Goal: Task Accomplishment & Management: Manage account settings

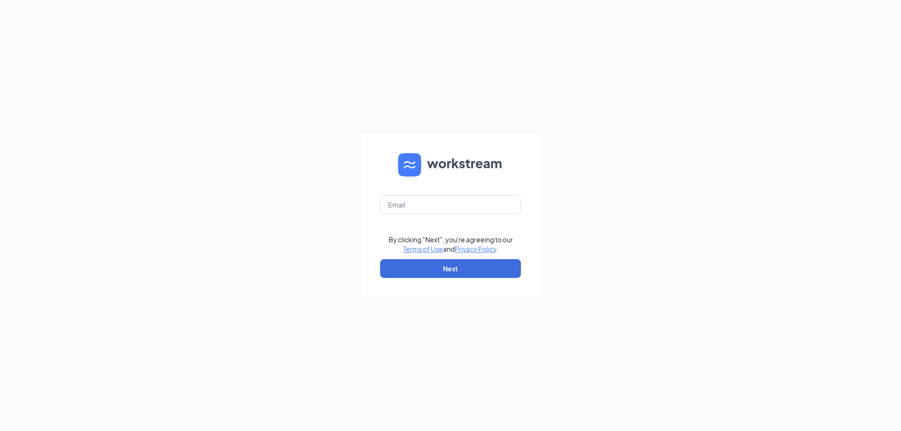
type input "[EMAIL_ADDRESS][DOMAIN_NAME]"
click at [411, 208] on input "jj-1037@att.net" at bounding box center [450, 204] width 141 height 19
click at [439, 266] on button "Next" at bounding box center [450, 268] width 141 height 19
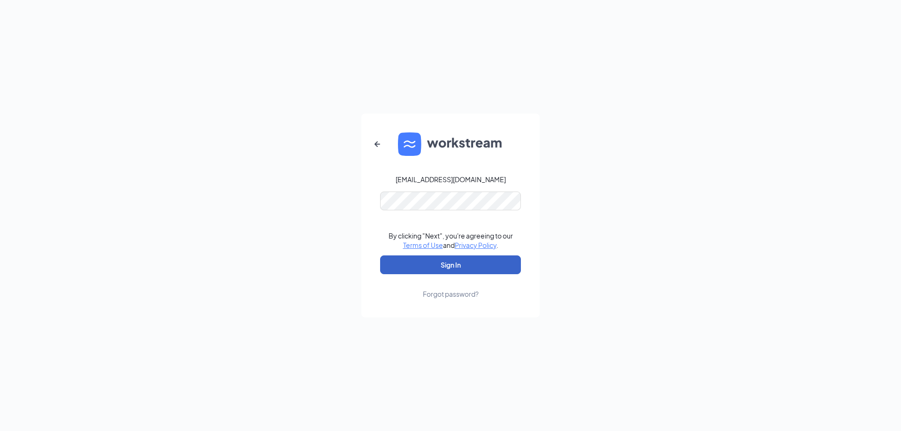
click at [439, 267] on button "Sign In" at bounding box center [450, 264] width 141 height 19
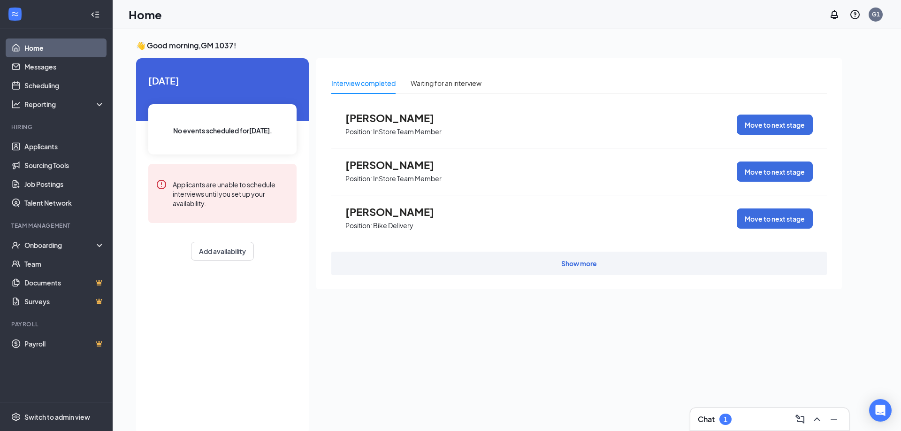
click at [364, 253] on div "Show more" at bounding box center [579, 263] width 496 height 23
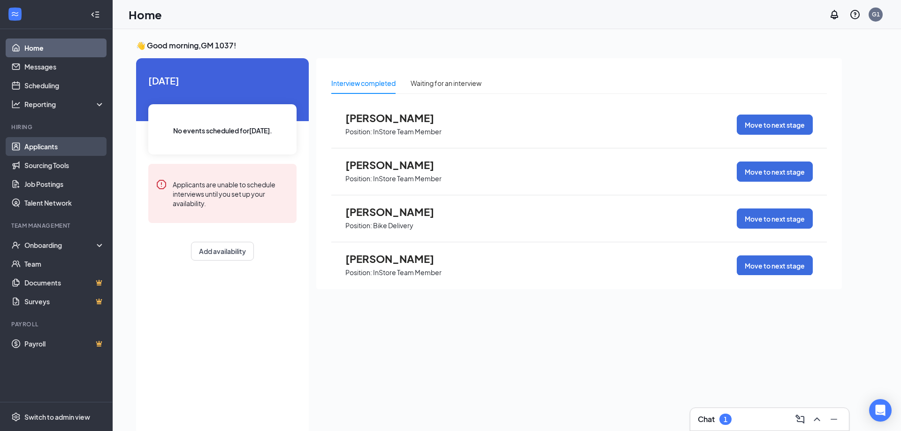
click at [43, 143] on link "Applicants" at bounding box center [64, 146] width 80 height 19
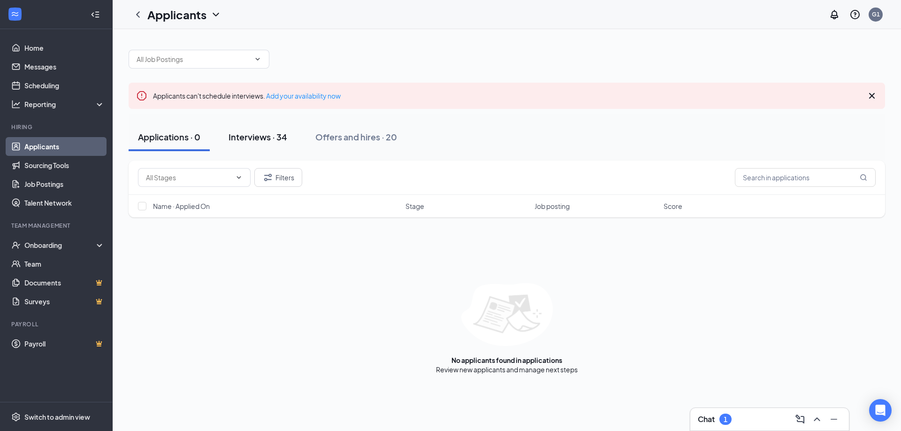
click at [267, 143] on button "Interviews · 34" at bounding box center [257, 137] width 77 height 28
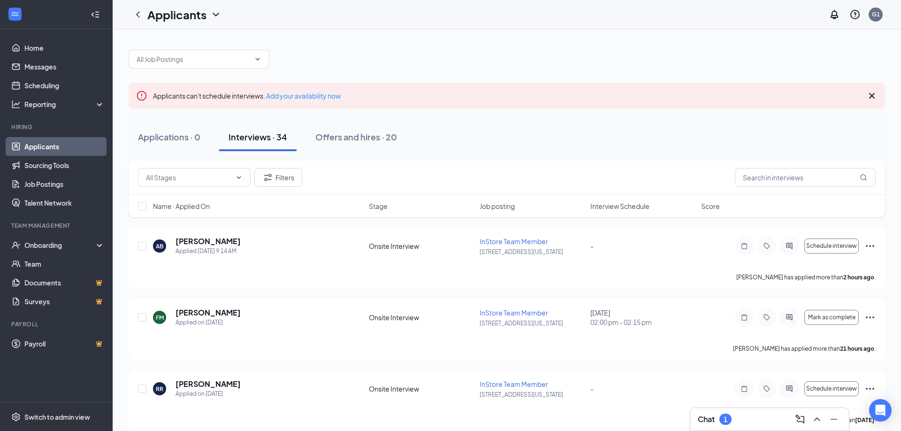
click at [709, 420] on h3 "Chat" at bounding box center [706, 419] width 17 height 10
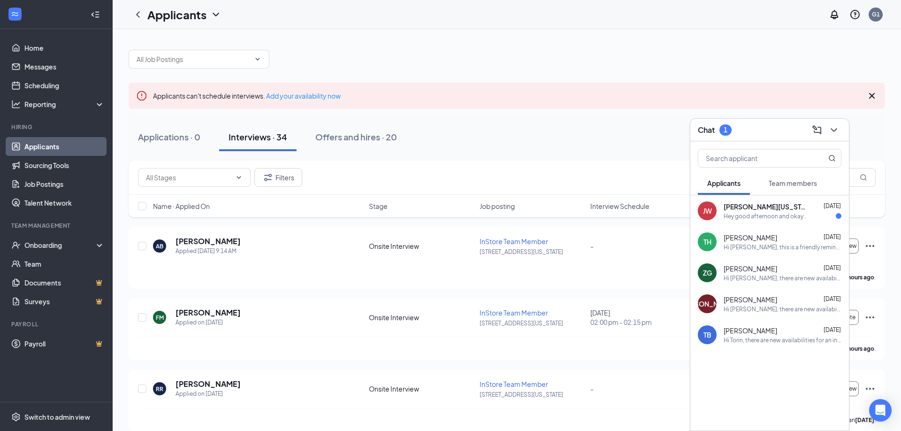
click at [719, 210] on div "[PERSON_NAME] [PERSON_NAME][US_STATE] [DATE] Hey good afternoon and okay ." at bounding box center [770, 210] width 159 height 31
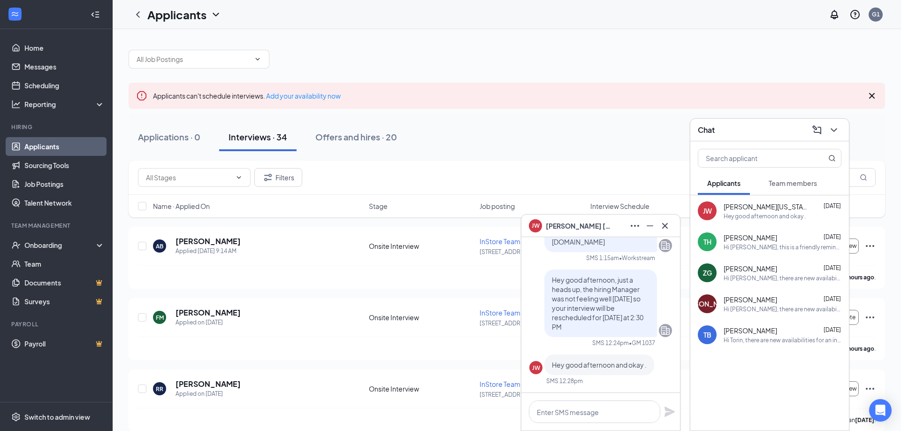
click at [585, 225] on span "[PERSON_NAME][US_STATE]" at bounding box center [579, 226] width 66 height 10
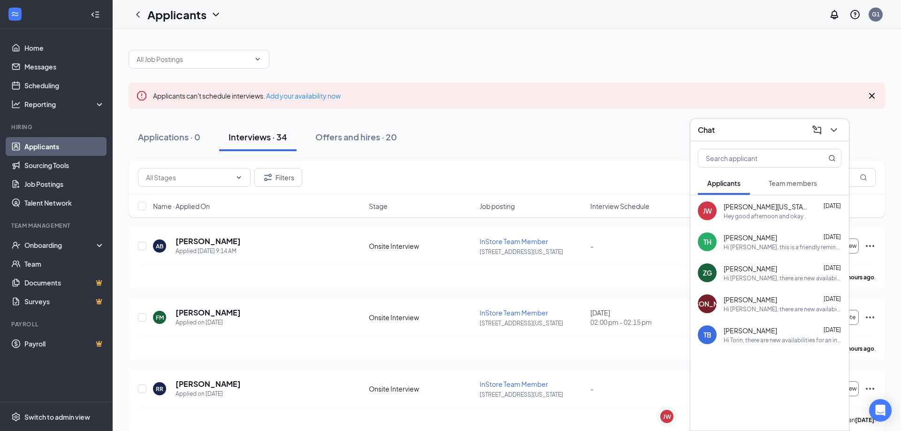
click at [760, 214] on div "Hey good afternoon and okay ." at bounding box center [765, 216] width 82 height 8
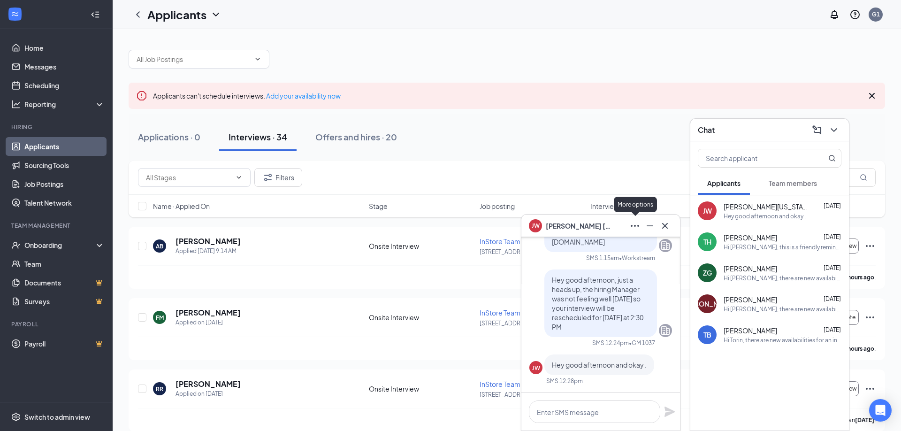
click at [634, 227] on icon "Ellipses" at bounding box center [635, 225] width 11 height 11
click at [616, 231] on div "[PERSON_NAME] [PERSON_NAME][US_STATE]" at bounding box center [601, 225] width 144 height 15
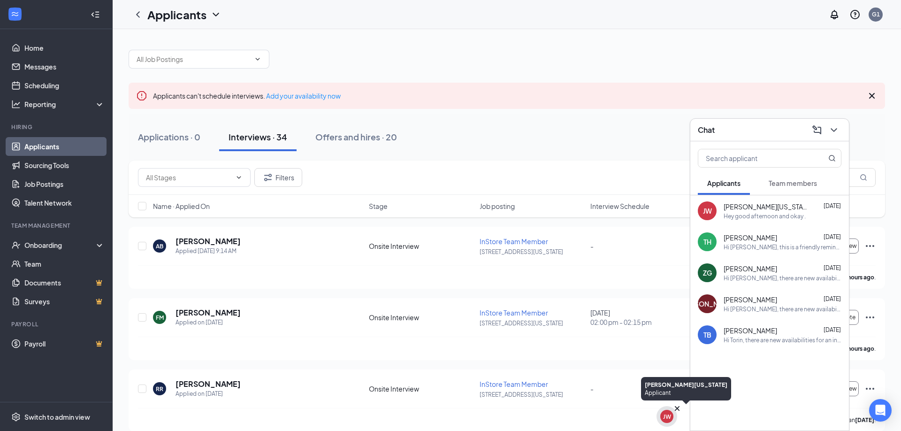
click at [662, 413] on div "JW" at bounding box center [667, 416] width 21 height 21
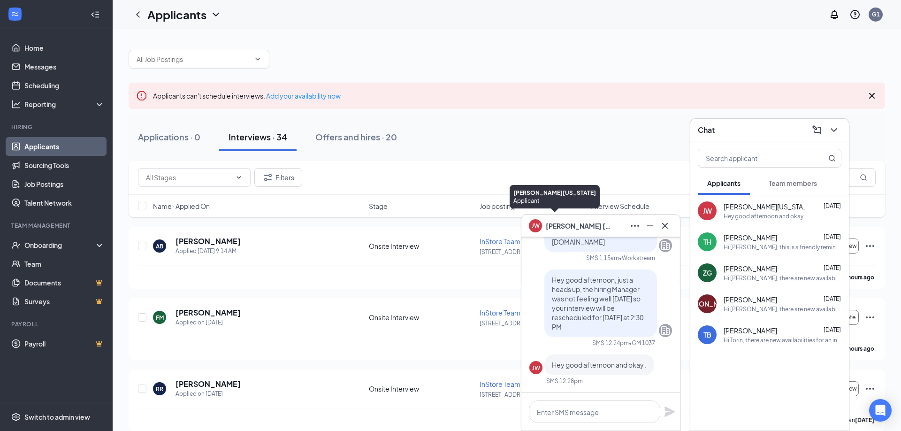
click at [534, 229] on div "JW" at bounding box center [535, 224] width 13 height 13
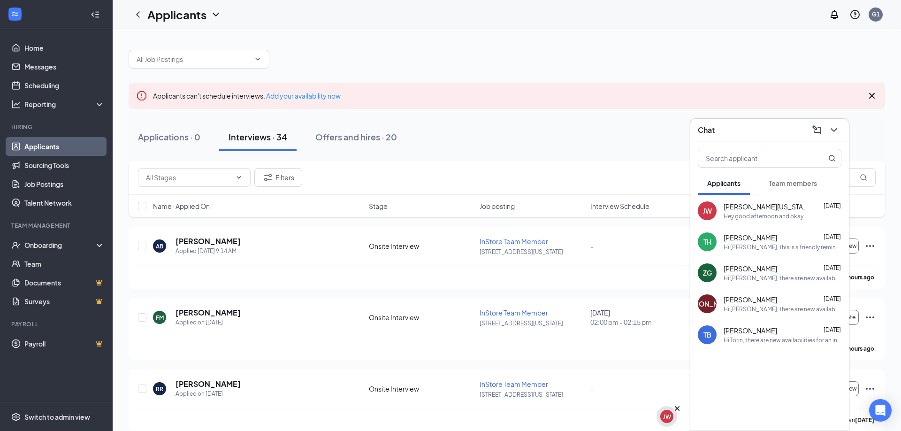
click at [671, 414] on div "JW" at bounding box center [667, 417] width 8 height 8
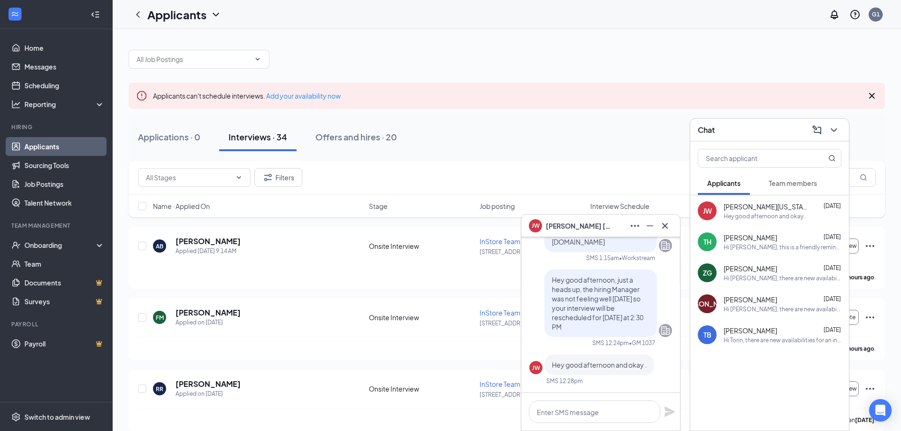
click at [537, 369] on div "JW" at bounding box center [536, 368] width 8 height 8
click at [663, 232] on button at bounding box center [665, 225] width 15 height 15
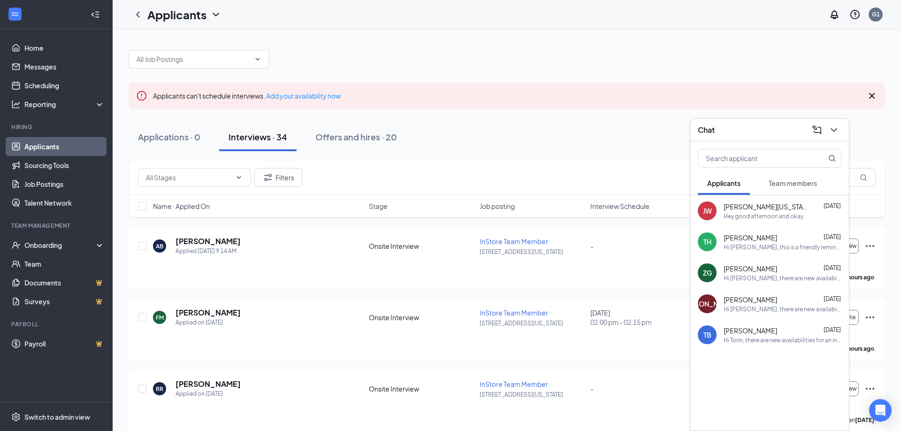
click at [396, 202] on div "Stage" at bounding box center [421, 205] width 105 height 9
click at [204, 143] on button "Applications · 0" at bounding box center [169, 137] width 81 height 28
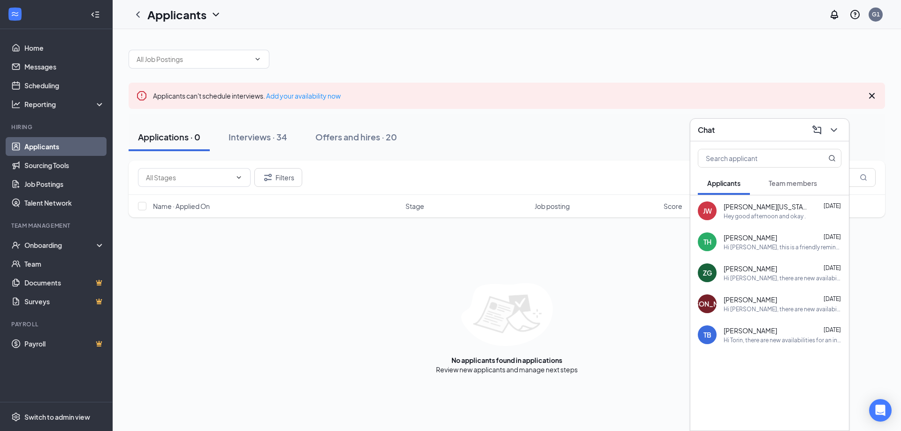
click at [524, 146] on div "Applications · 0 Interviews · 34 Offers and hires · 20" at bounding box center [507, 137] width 757 height 28
click at [831, 129] on icon "ChevronDown" at bounding box center [834, 129] width 11 height 11
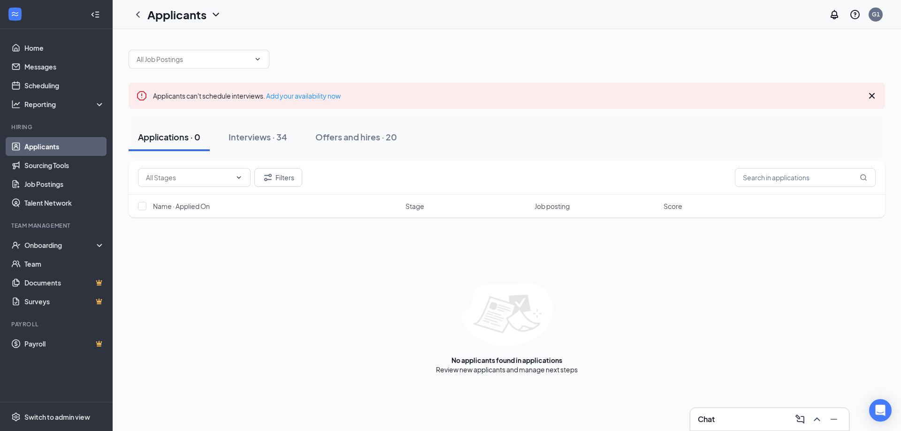
click at [460, 133] on div "Applications · 0 Interviews · 34 Offers and hires · 20" at bounding box center [507, 137] width 757 height 28
click at [50, 56] on link "Home" at bounding box center [64, 48] width 80 height 19
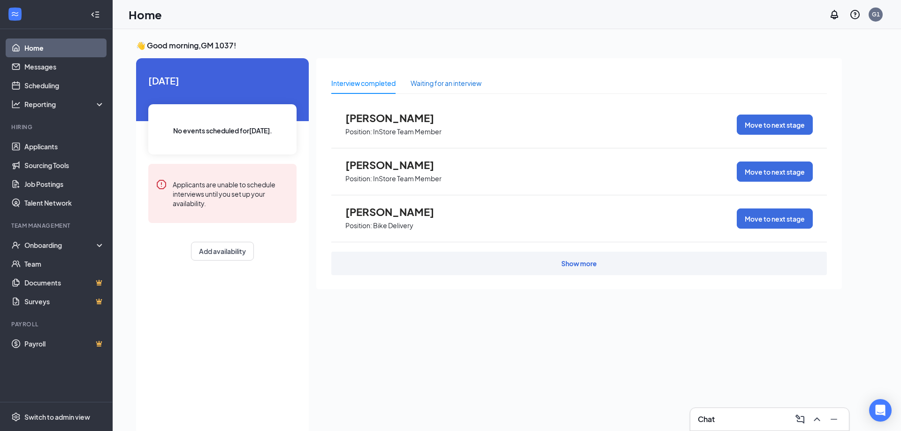
click at [436, 86] on div "Waiting for an interview" at bounding box center [446, 83] width 71 height 10
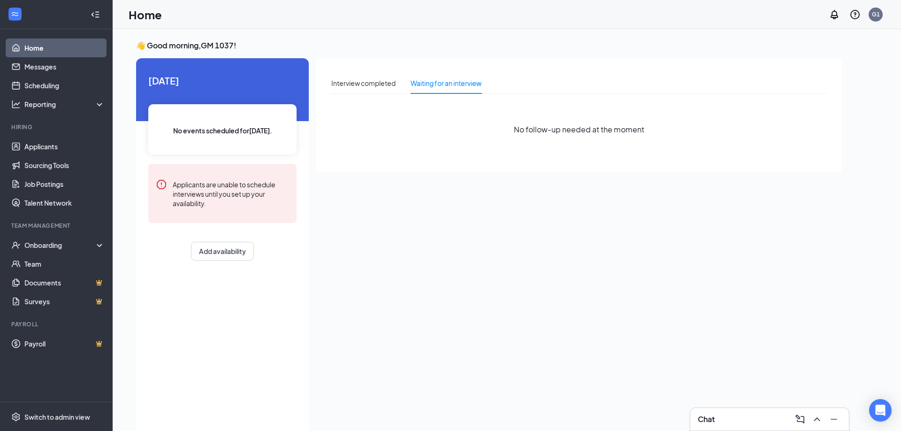
click at [358, 66] on div "Interview completed Waiting for an interview No follow-up needed at the moment" at bounding box center [579, 115] width 526 height 114
click at [365, 88] on div "Interview completed" at bounding box center [363, 83] width 64 height 10
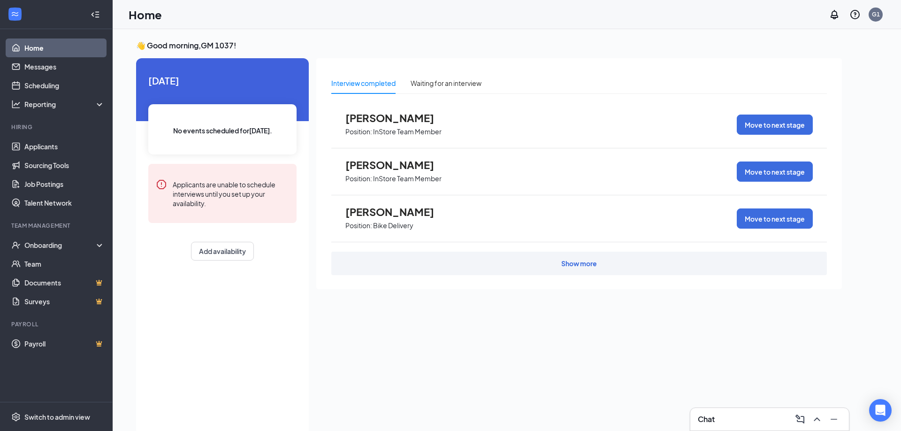
click at [408, 252] on div "Show more" at bounding box center [579, 263] width 496 height 23
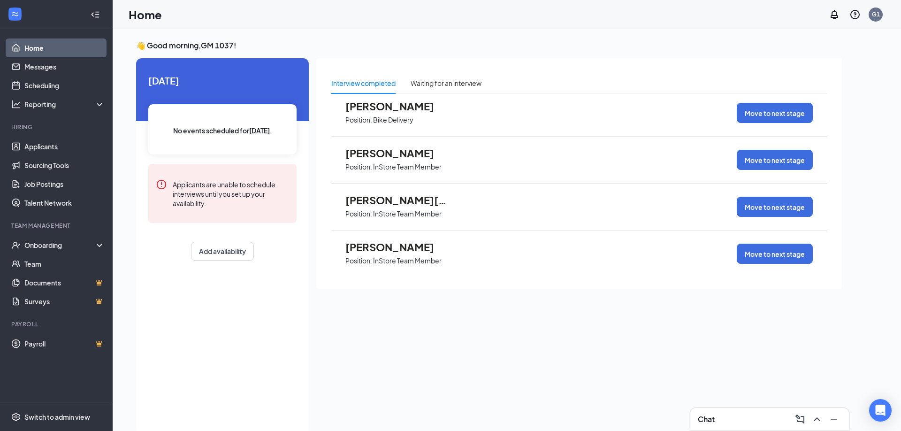
scroll to position [108, 0]
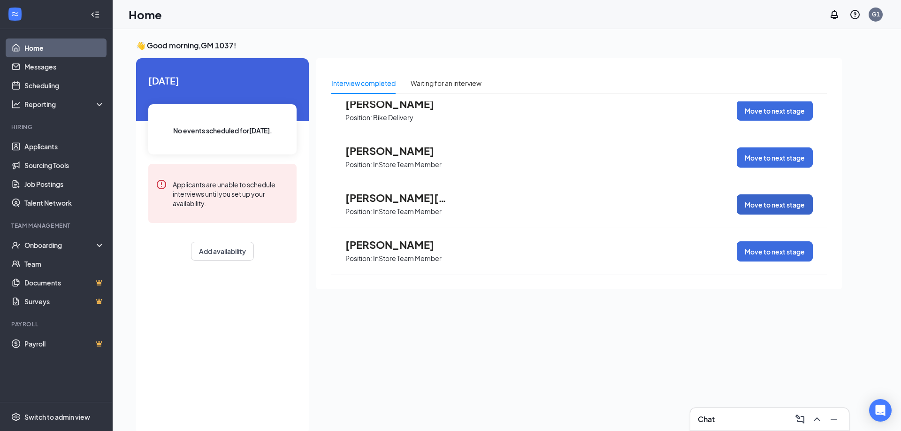
click at [769, 204] on button "Move to next stage" at bounding box center [775, 204] width 76 height 20
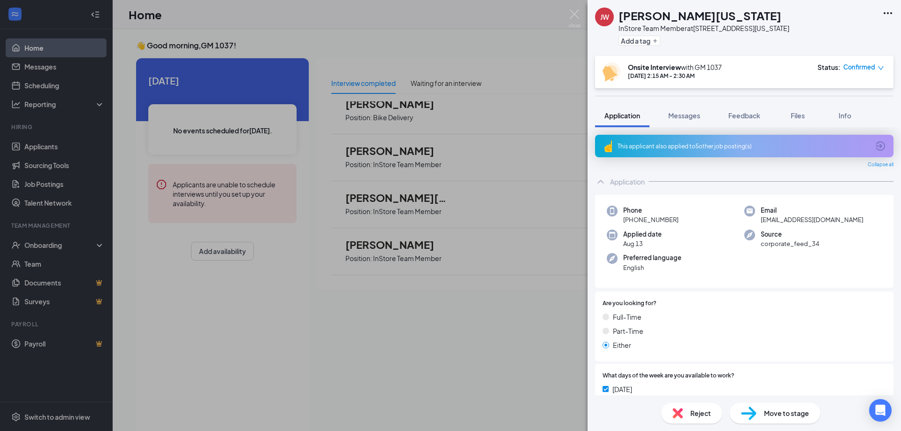
click at [777, 411] on span "Move to stage" at bounding box center [786, 413] width 45 height 10
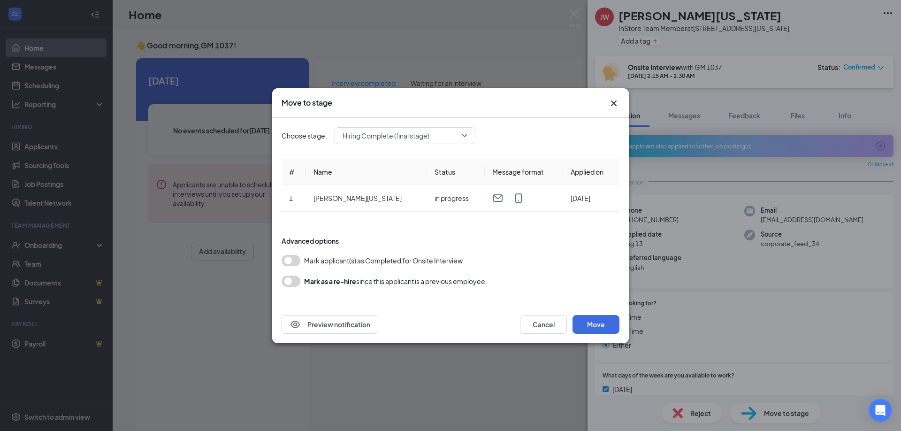
click at [616, 100] on icon "Cross" at bounding box center [614, 103] width 11 height 11
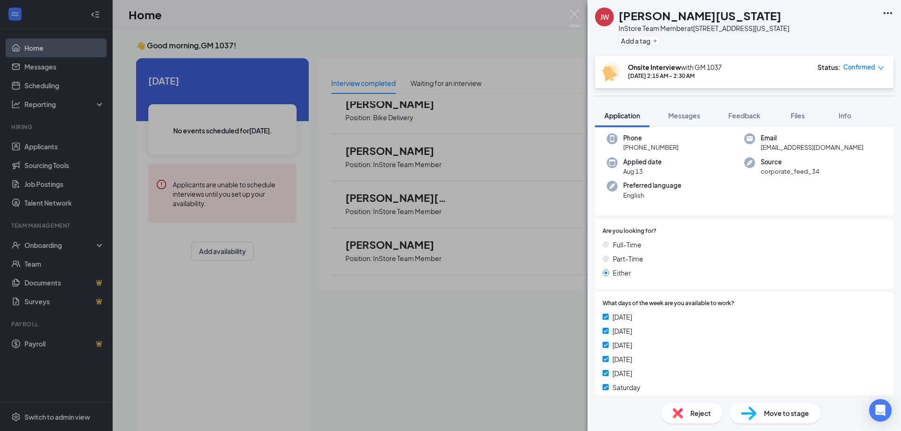
scroll to position [101, 0]
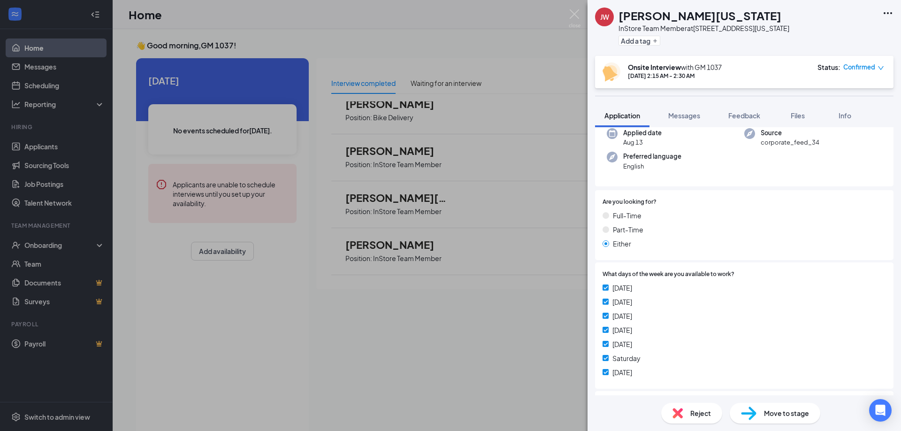
click at [778, 415] on span "Move to stage" at bounding box center [786, 413] width 45 height 10
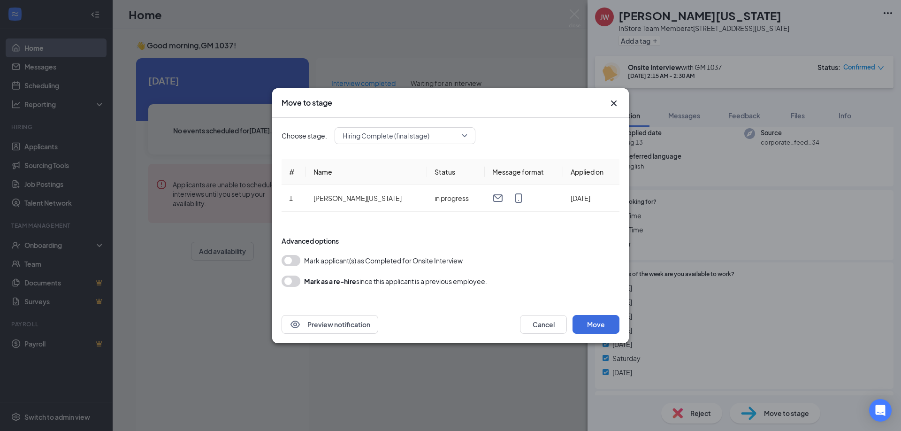
click at [300, 262] on button "button" at bounding box center [291, 260] width 19 height 11
click at [597, 330] on button "Move" at bounding box center [596, 324] width 47 height 19
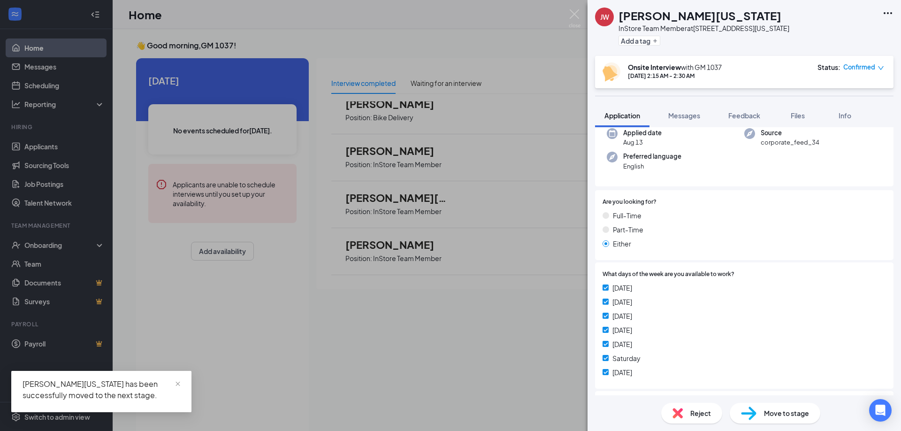
click at [364, 339] on div "[PERSON_NAME] [PERSON_NAME][US_STATE] InStore Team Member at [STREET_ADDRESS][U…" at bounding box center [450, 215] width 901 height 431
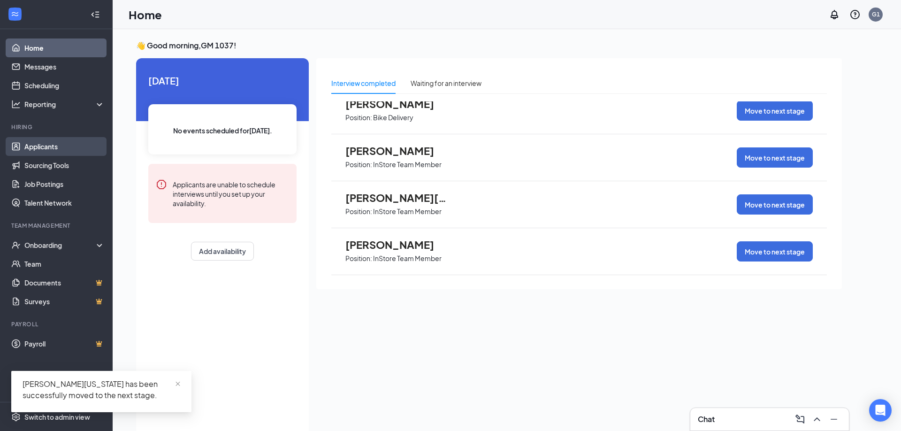
click at [50, 150] on link "Applicants" at bounding box center [64, 146] width 80 height 19
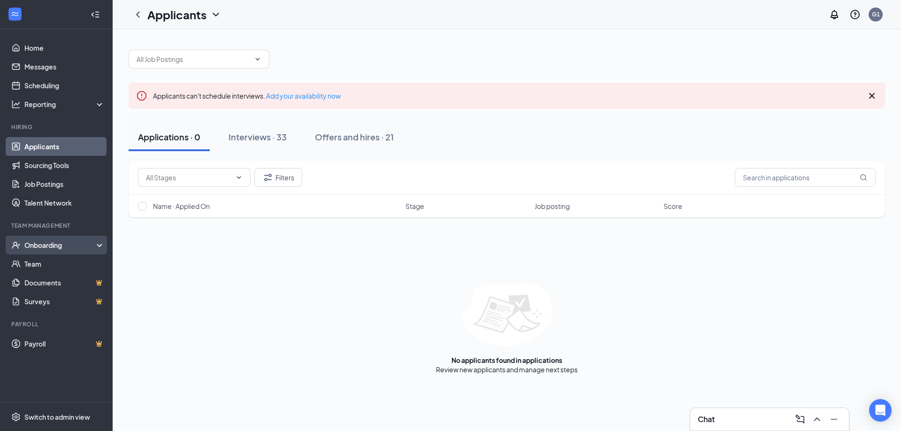
click at [59, 253] on div "Onboarding" at bounding box center [56, 245] width 113 height 19
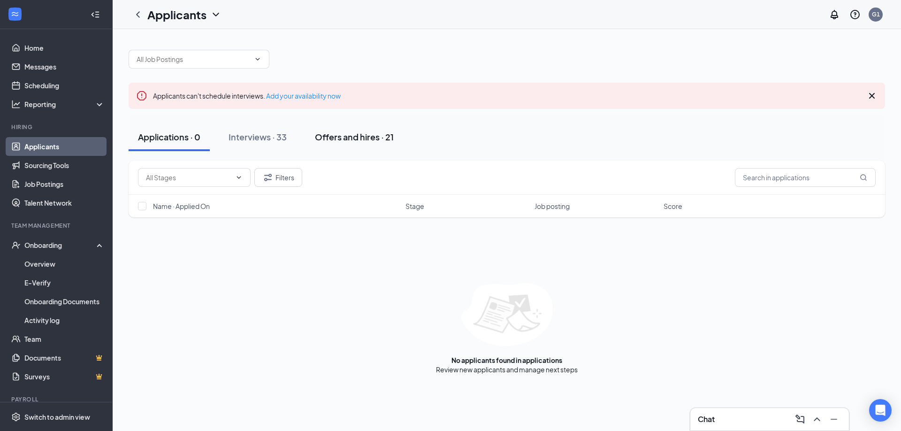
click at [345, 135] on div "Offers and hires · 21" at bounding box center [354, 137] width 79 height 12
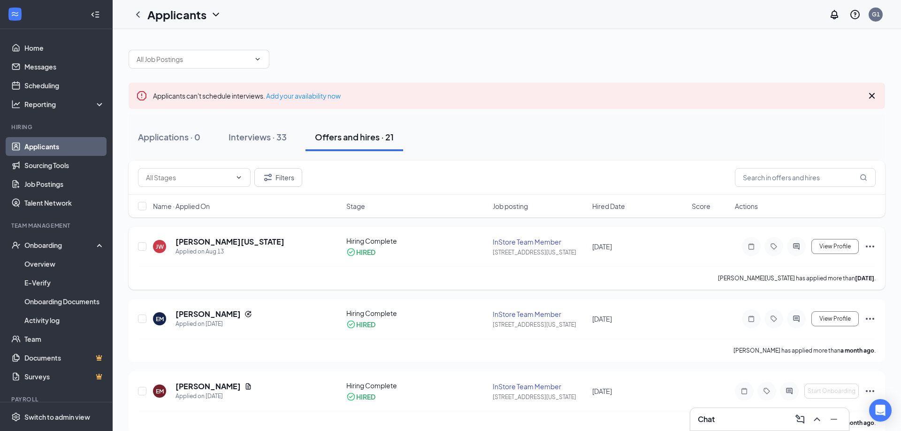
click at [866, 243] on icon "Ellipses" at bounding box center [870, 246] width 11 height 11
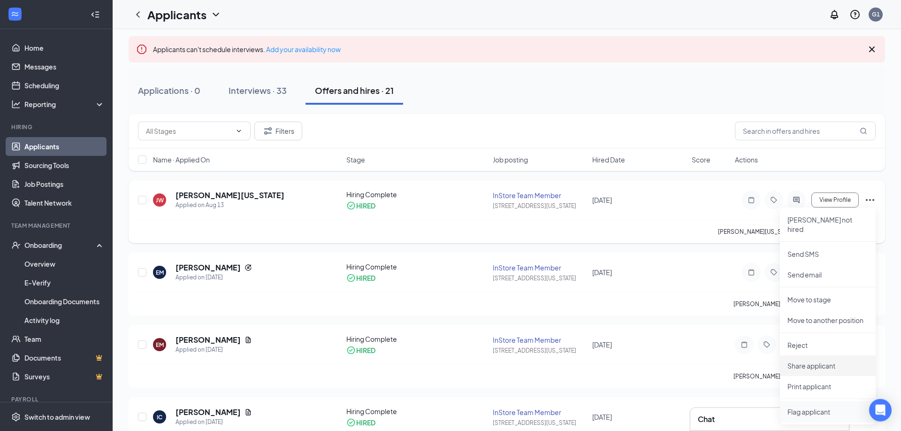
scroll to position [48, 0]
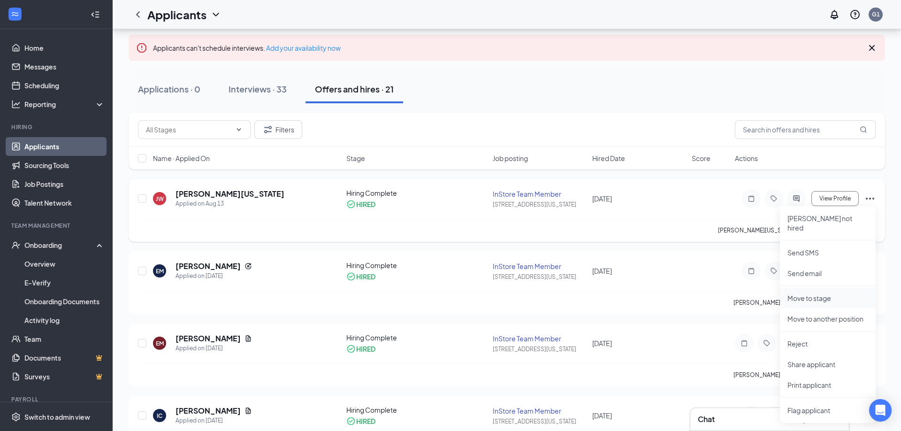
click at [823, 293] on p "Move to stage" at bounding box center [828, 297] width 81 height 9
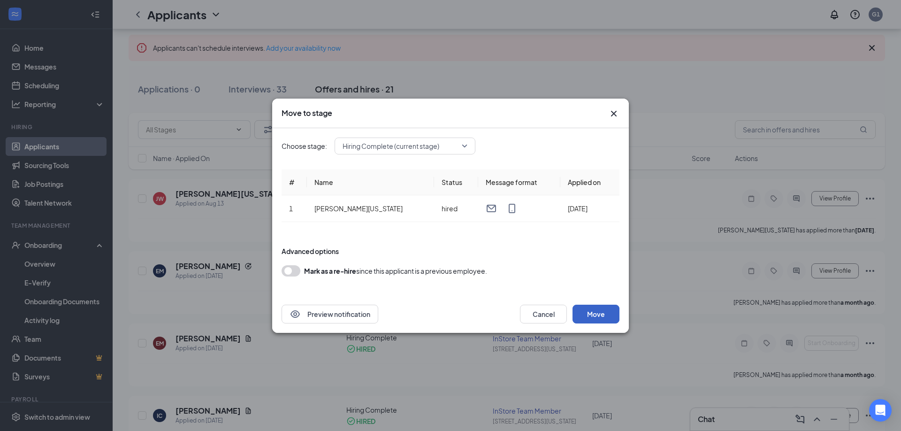
click at [595, 312] on button "Move" at bounding box center [596, 314] width 47 height 19
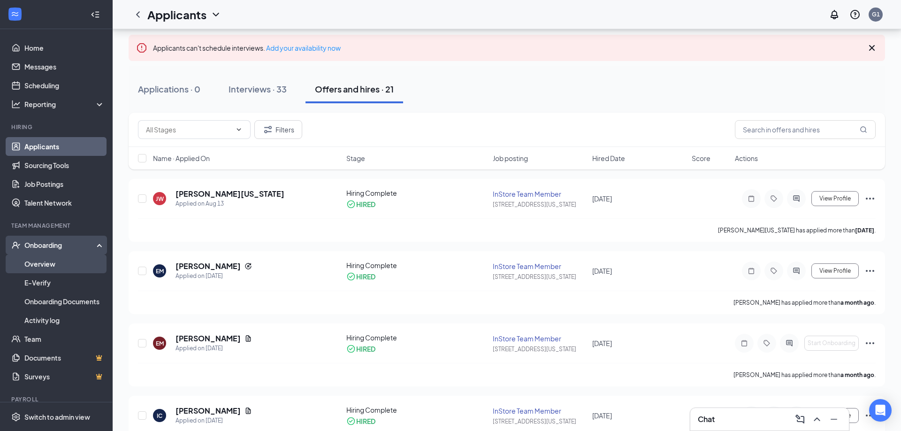
click at [51, 260] on link "Overview" at bounding box center [64, 263] width 80 height 19
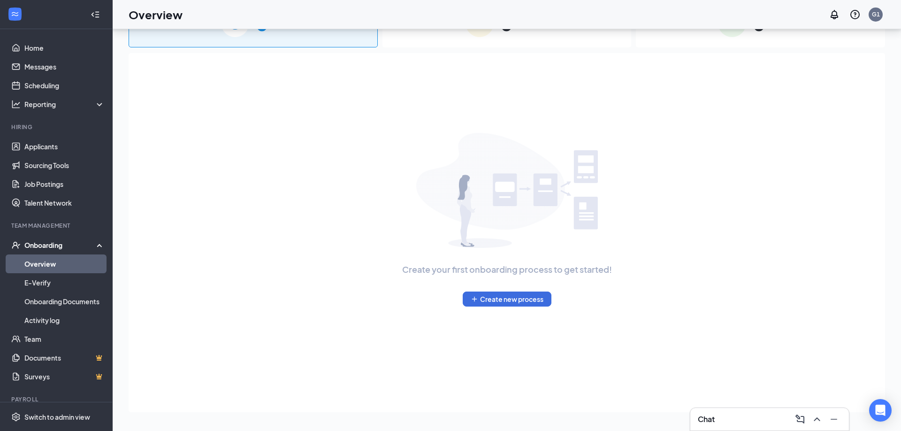
scroll to position [42, 0]
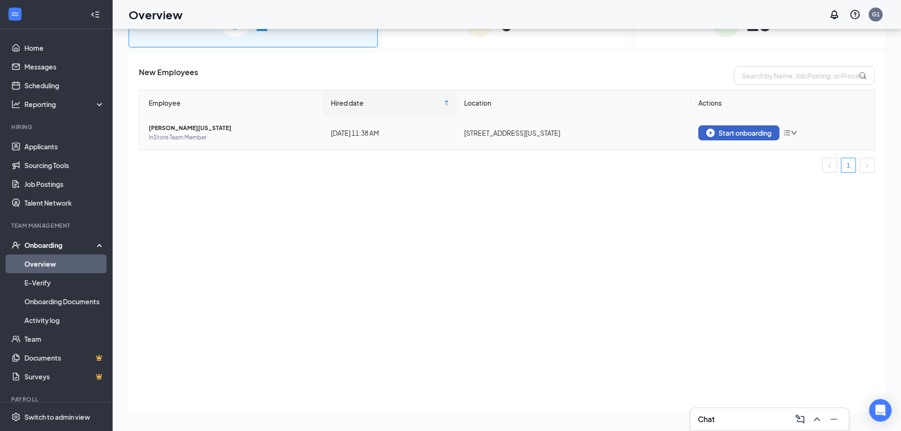
click at [727, 137] on button "Start onboarding" at bounding box center [739, 132] width 81 height 15
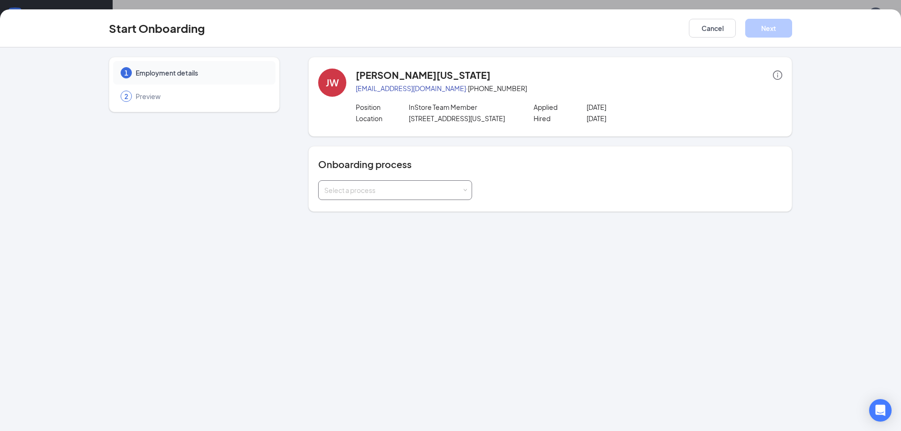
click at [424, 186] on div "Select a process" at bounding box center [393, 189] width 138 height 9
click at [414, 227] on span "General - Onboarding Process" at bounding box center [369, 227] width 94 height 8
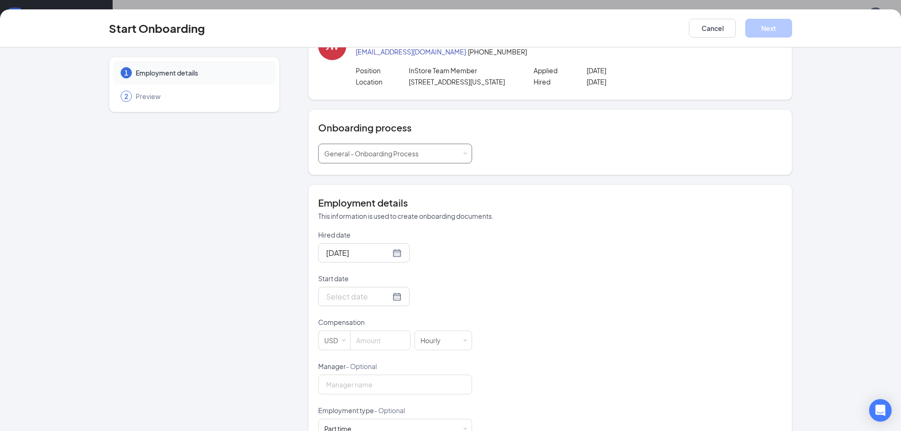
scroll to position [65, 0]
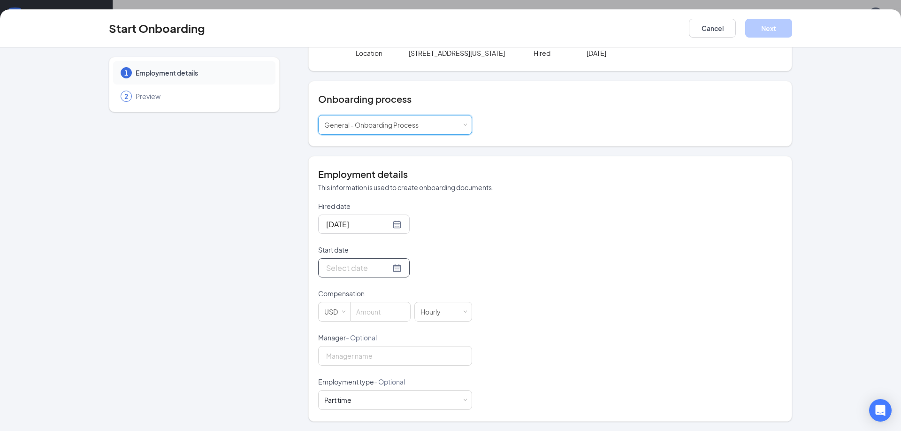
click at [402, 269] on div at bounding box center [364, 268] width 76 height 12
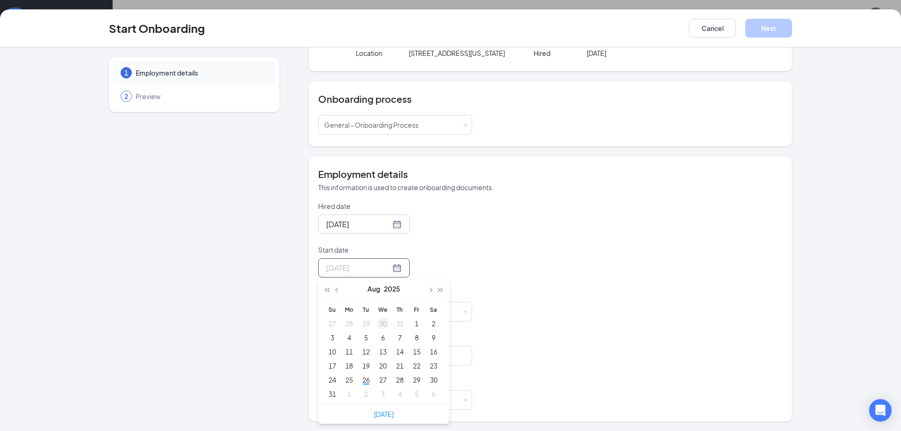
type input "[DATE]"
click at [383, 334] on div "6" at bounding box center [382, 337] width 11 height 11
click at [402, 267] on div at bounding box center [364, 268] width 76 height 12
type input "[DATE]"
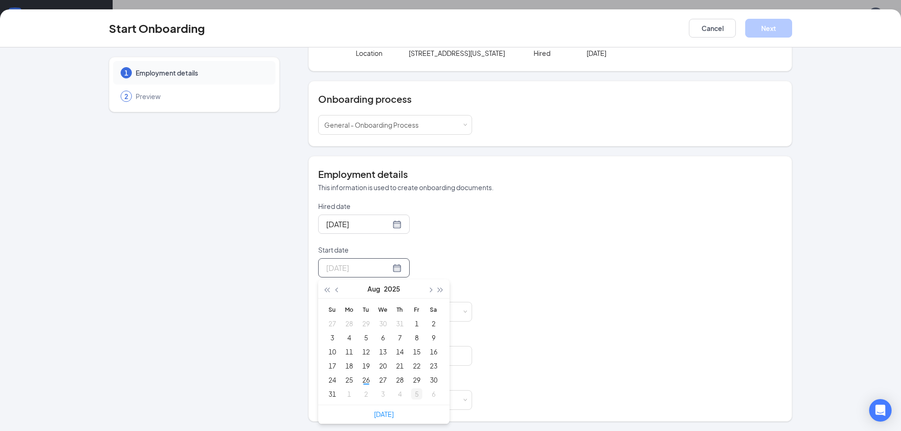
type input "[DATE]"
click at [416, 396] on div "5" at bounding box center [416, 393] width 11 height 11
click at [370, 308] on input at bounding box center [381, 311] width 60 height 19
type input "16.6"
click at [383, 357] on input "Manager - Optional" at bounding box center [395, 356] width 154 height 20
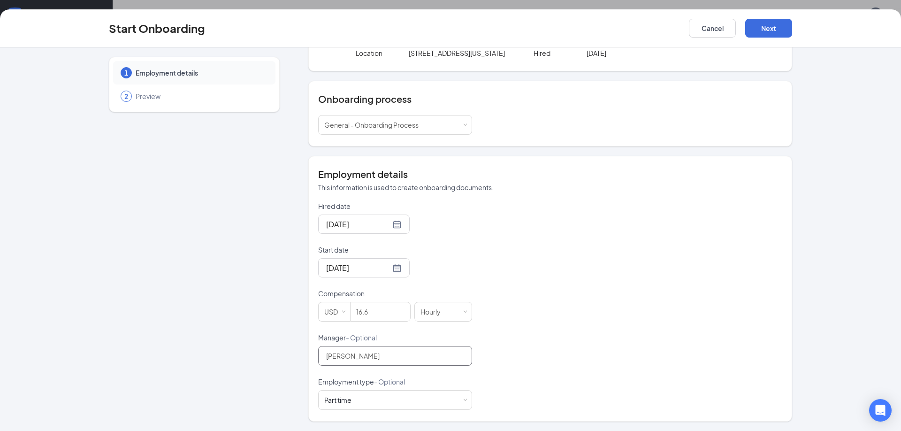
type input "[PERSON_NAME]"
click at [772, 38] on div "Start Onboarding Cancel Next" at bounding box center [450, 28] width 901 height 38
click at [774, 30] on button "Next" at bounding box center [769, 28] width 47 height 19
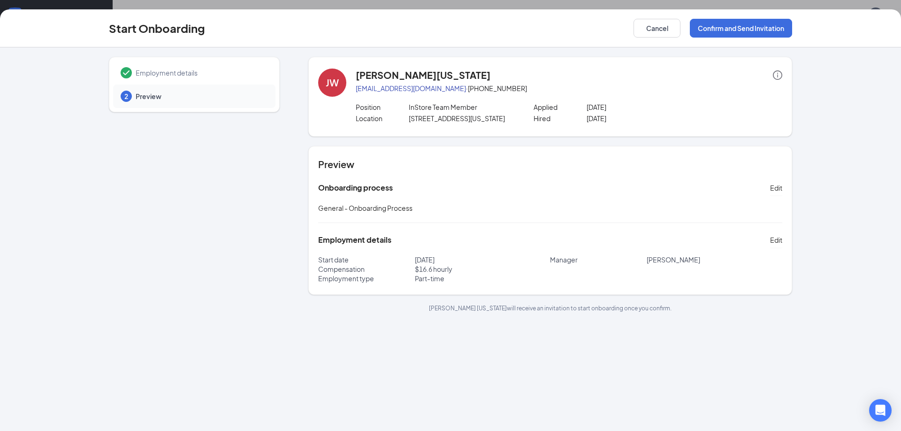
scroll to position [0, 0]
click at [726, 25] on button "Confirm and Send Invitation" at bounding box center [741, 28] width 102 height 19
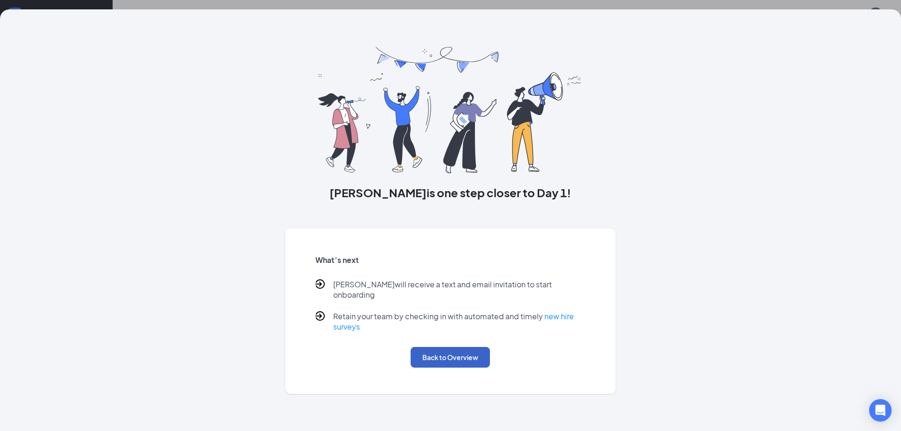
click at [470, 351] on button "Back to Overview" at bounding box center [450, 357] width 79 height 21
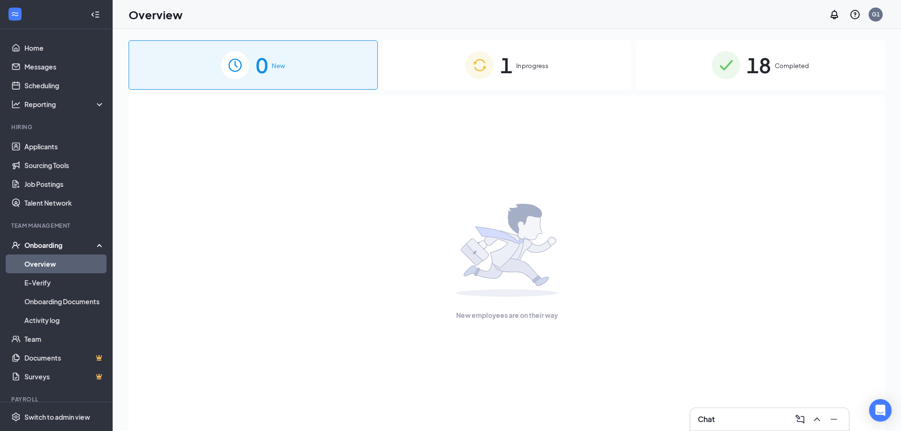
click at [501, 51] on span "1" at bounding box center [507, 65] width 12 height 32
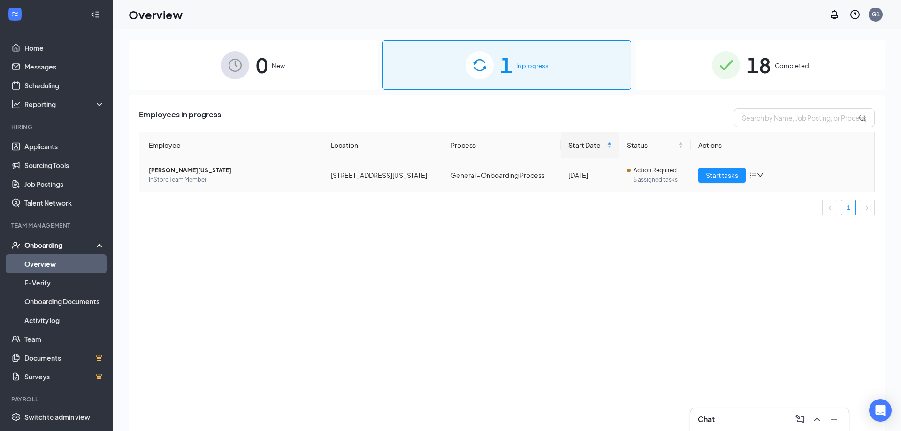
click at [201, 177] on span "InStore Team Member" at bounding box center [232, 179] width 167 height 9
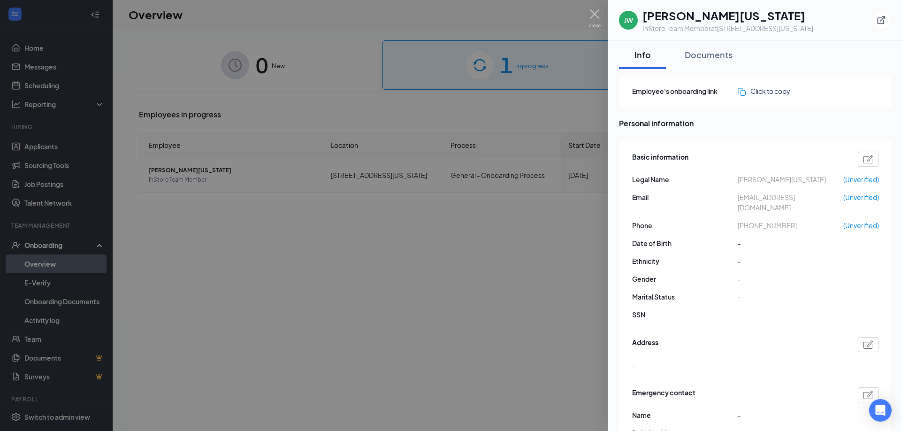
click at [763, 220] on span "[PHONE_NUMBER]" at bounding box center [791, 225] width 106 height 10
click at [754, 220] on span "[PHONE_NUMBER]" at bounding box center [791, 225] width 106 height 10
drag, startPoint x: 757, startPoint y: 214, endPoint x: 787, endPoint y: 211, distance: 29.7
click at [787, 220] on span "[PHONE_NUMBER]" at bounding box center [791, 225] width 106 height 10
